Goal: Learn about a topic

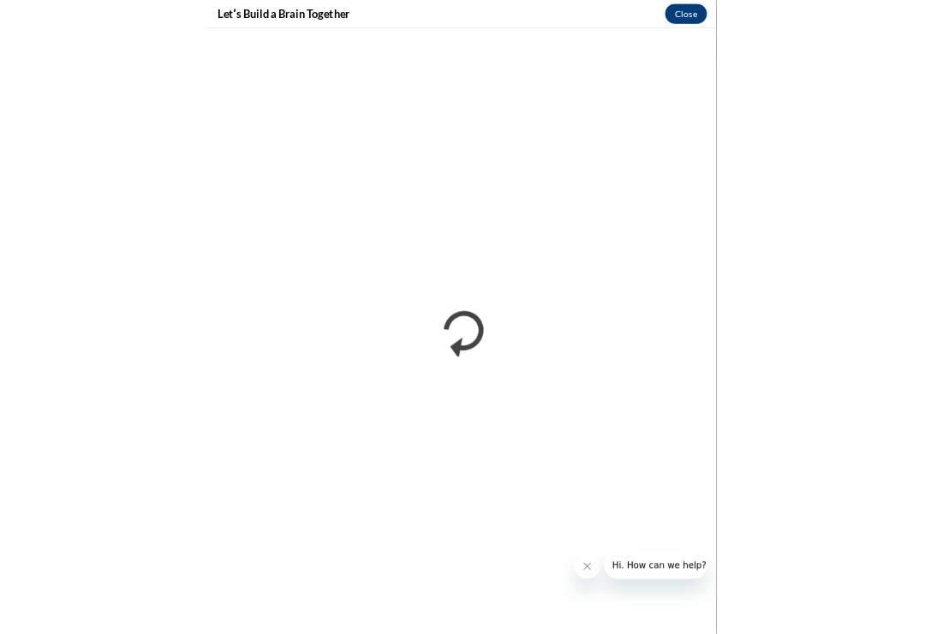
scroll to position [373, 0]
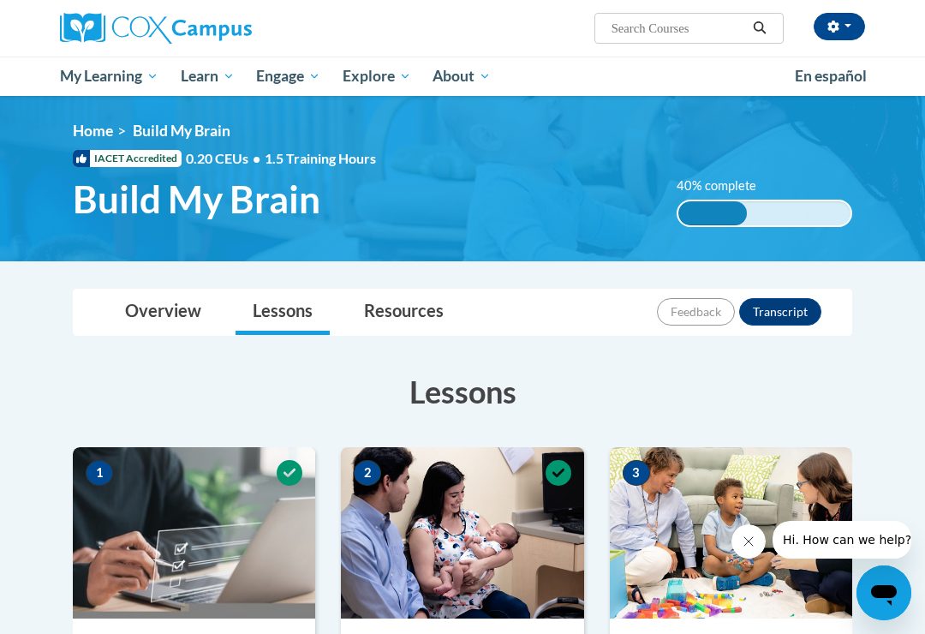
click at [782, 524] on button "Hi. How can we help?" at bounding box center [846, 540] width 149 height 38
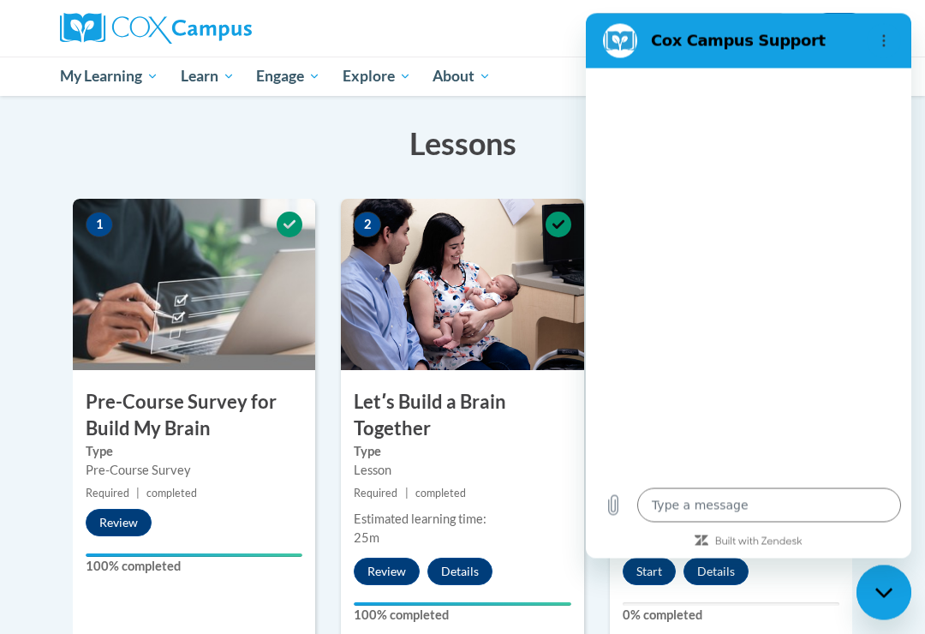
scroll to position [248, 0]
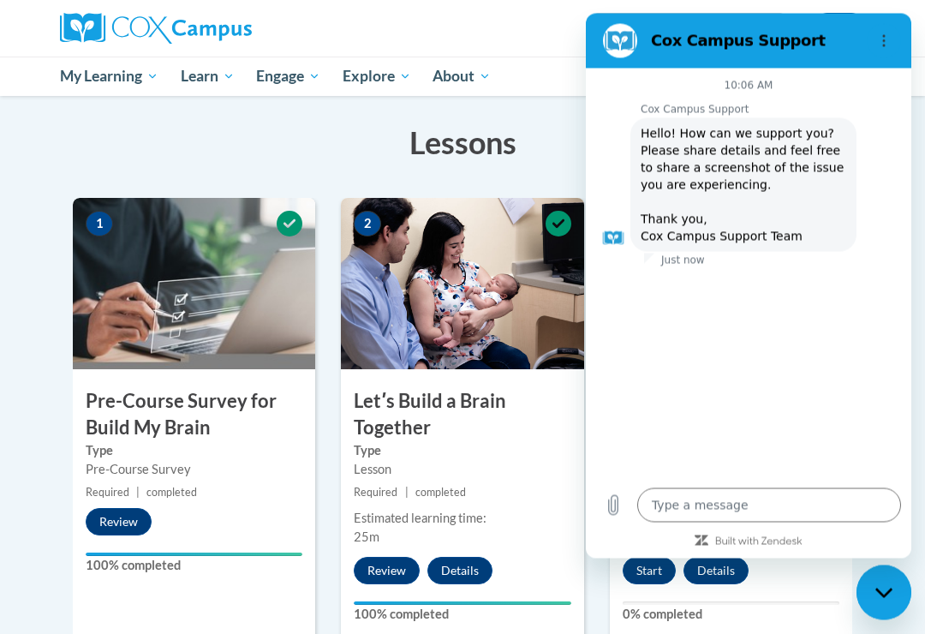
click at [541, 111] on div "Lessons Active Lessons Lessons Preview Activity 1" at bounding box center [462, 596] width 805 height 985
click at [881, 587] on icon "Close messaging window" at bounding box center [884, 592] width 18 height 11
type textarea "x"
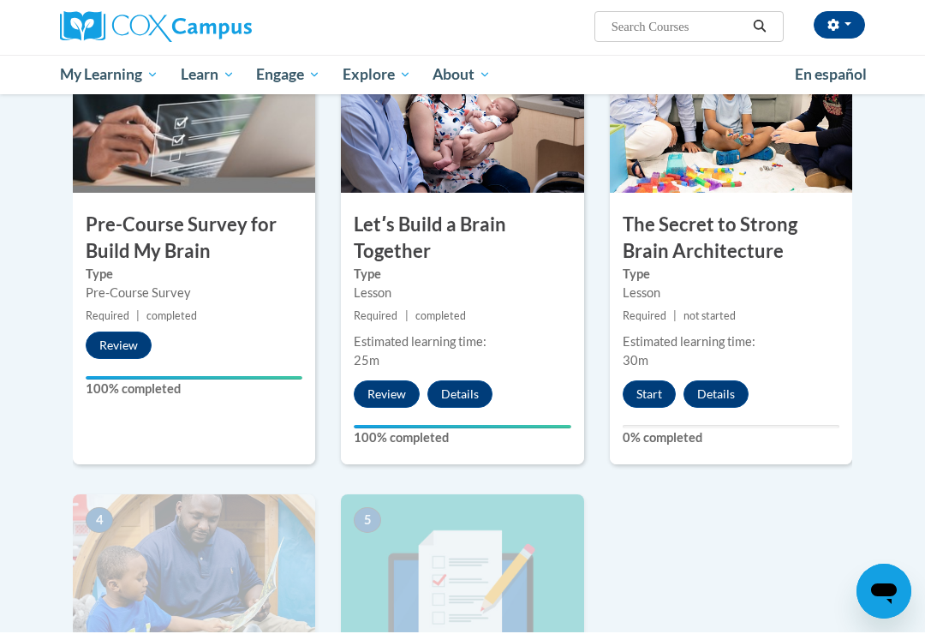
scroll to position [426, 0]
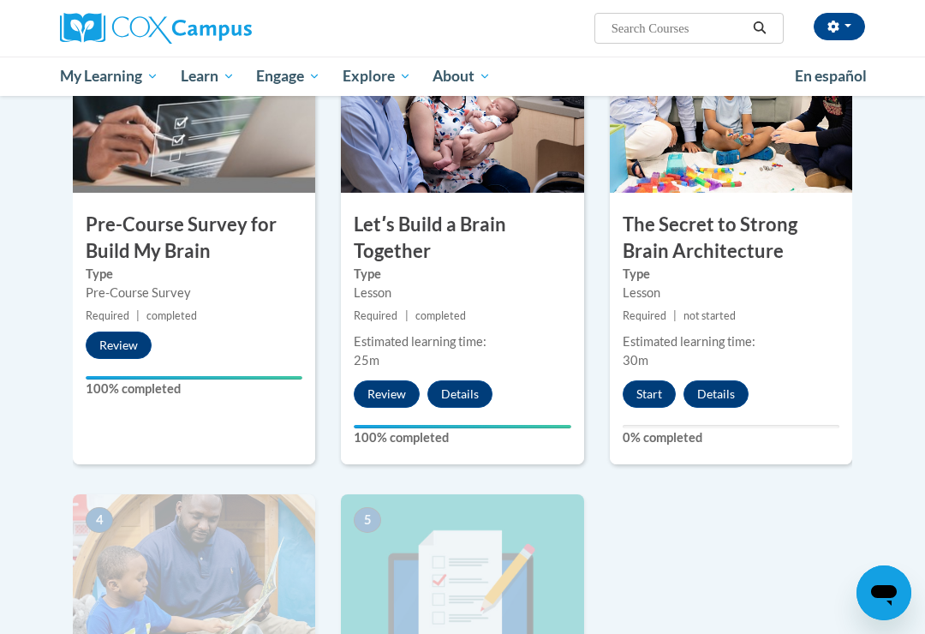
click at [651, 389] on button "Start" at bounding box center [649, 393] width 53 height 27
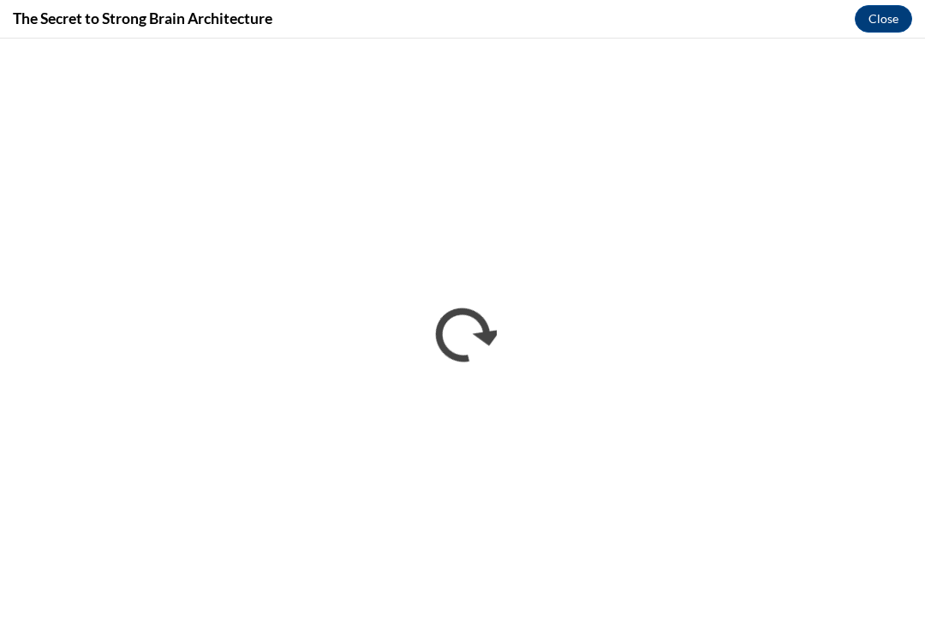
scroll to position [452, 0]
